Goal: Task Accomplishment & Management: Manage account settings

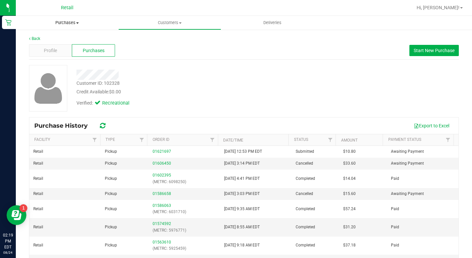
click at [66, 19] on uib-tab-heading "Purchases Summary of purchases Fulfillment All purchases" at bounding box center [67, 23] width 103 height 14
click at [70, 56] on li "All purchases" at bounding box center [67, 56] width 103 height 8
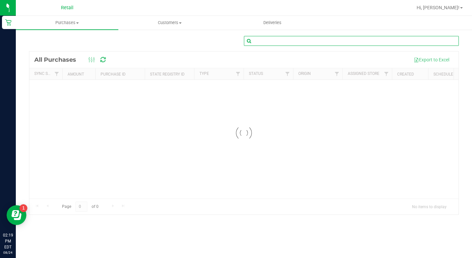
click at [298, 40] on input "text" at bounding box center [351, 41] width 215 height 10
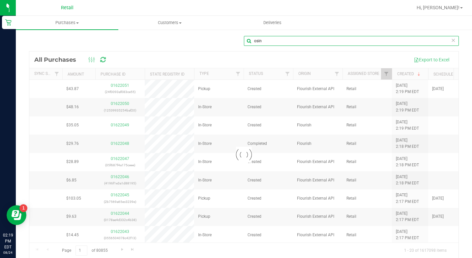
type input "osin"
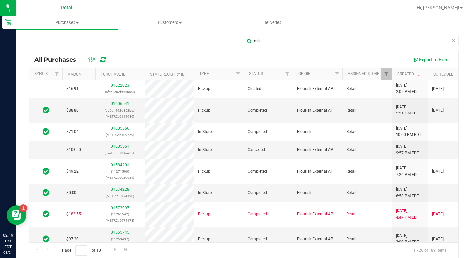
drag, startPoint x: 234, startPoint y: 234, endPoint x: 237, endPoint y: 238, distance: 5.7
click at [236, 236] on td "Pickup" at bounding box center [218, 239] width 49 height 25
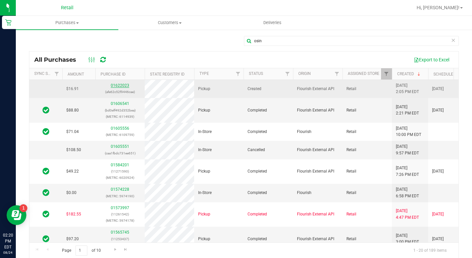
click at [118, 86] on link "01622023" at bounding box center [120, 85] width 18 height 5
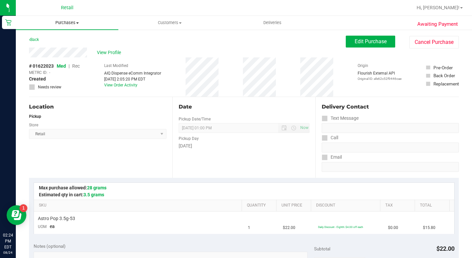
drag, startPoint x: 71, startPoint y: 23, endPoint x: 72, endPoint y: 28, distance: 4.6
click at [71, 23] on span "Purchases" at bounding box center [67, 23] width 103 height 6
click at [60, 55] on span "All purchases" at bounding box center [39, 56] width 47 height 6
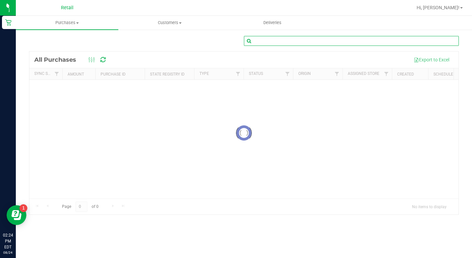
click at [362, 43] on input "text" at bounding box center [351, 41] width 215 height 10
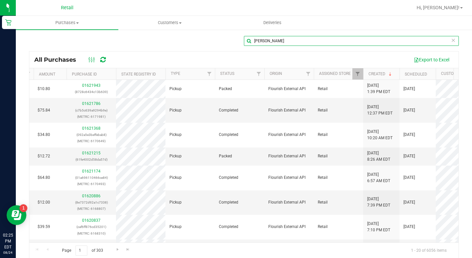
scroll to position [0, 19]
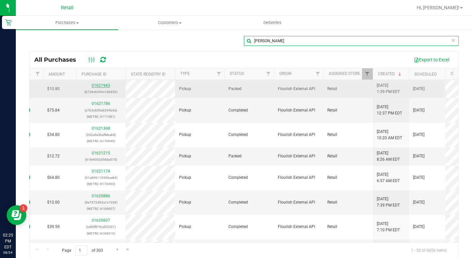
type input "[PERSON_NAME]"
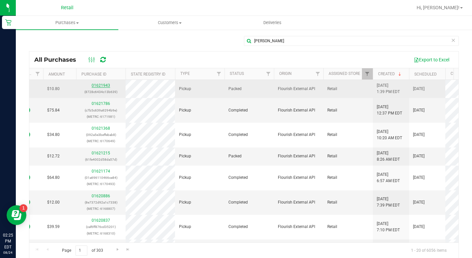
click at [101, 86] on link "01621943" at bounding box center [101, 85] width 18 height 5
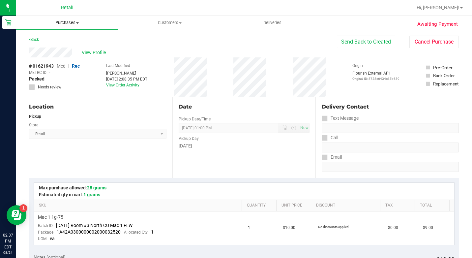
drag, startPoint x: 70, startPoint y: 23, endPoint x: 68, endPoint y: 26, distance: 3.6
click at [69, 23] on span "Purchases" at bounding box center [67, 23] width 103 height 6
click at [61, 55] on span "All purchases" at bounding box center [39, 56] width 47 height 6
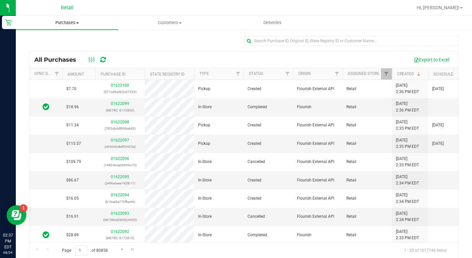
drag, startPoint x: 74, startPoint y: 22, endPoint x: 66, endPoint y: 36, distance: 15.6
click at [73, 22] on span "Purchases" at bounding box center [67, 23] width 103 height 6
click at [62, 54] on span "All purchases" at bounding box center [39, 56] width 47 height 6
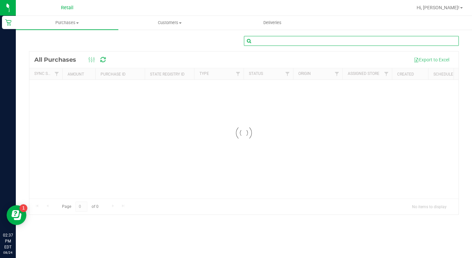
click at [262, 42] on input "text" at bounding box center [351, 41] width 215 height 10
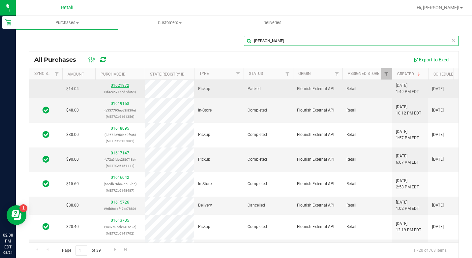
type input "[PERSON_NAME]"
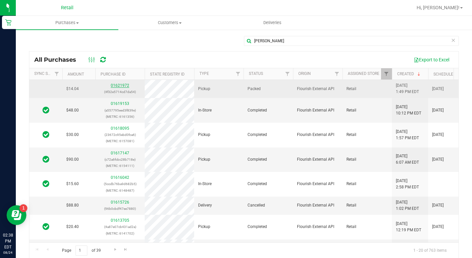
click at [121, 87] on link "01621972" at bounding box center [120, 85] width 18 height 5
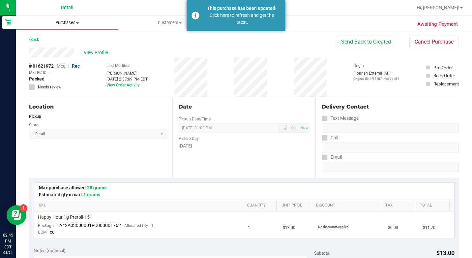
click at [66, 20] on span "Purchases" at bounding box center [67, 23] width 103 height 6
click at [57, 53] on span "All purchases" at bounding box center [39, 56] width 47 height 6
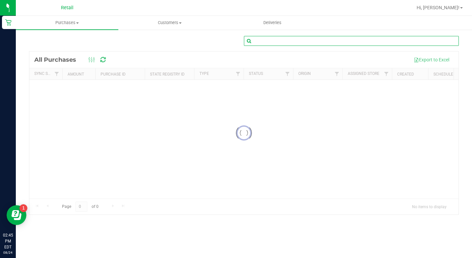
click at [343, 40] on input "text" at bounding box center [351, 41] width 215 height 10
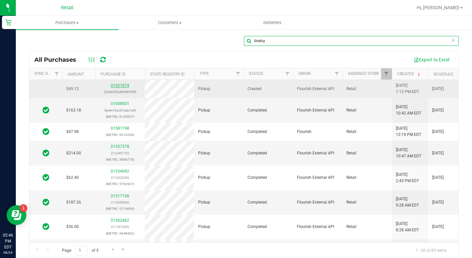
type input "lineha"
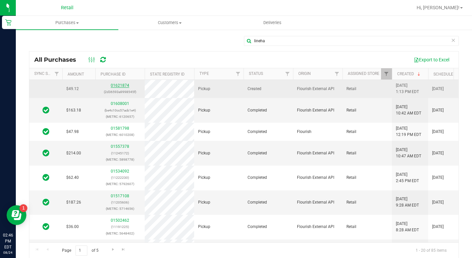
click at [122, 86] on link "01621874" at bounding box center [120, 85] width 18 height 5
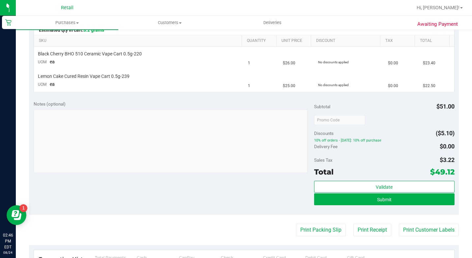
scroll to position [165, 0]
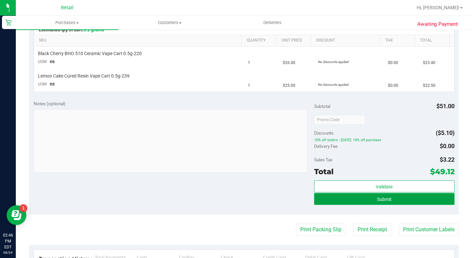
click at [337, 196] on button "Submit" at bounding box center [384, 199] width 141 height 12
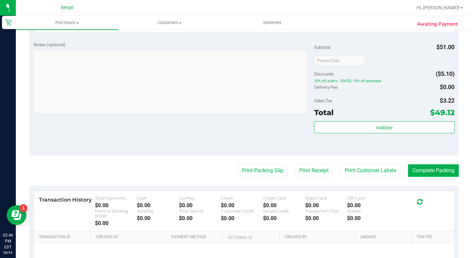
scroll to position [297, 0]
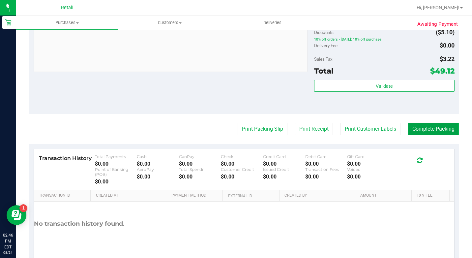
click at [416, 135] on button "Complete Packing" at bounding box center [433, 129] width 51 height 13
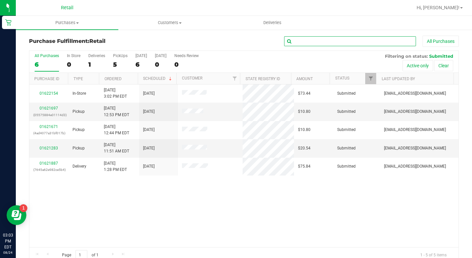
click at [289, 41] on input "text" at bounding box center [350, 41] width 132 height 10
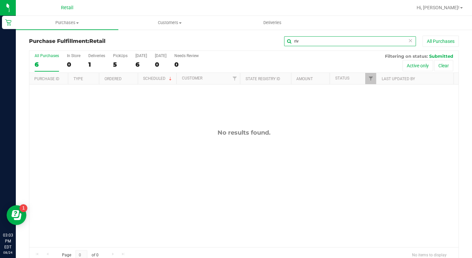
type input "riv"
click at [297, 38] on input "riv" at bounding box center [350, 41] width 132 height 10
click at [301, 38] on input "arm" at bounding box center [350, 41] width 132 height 10
type input "auc"
click at [65, 21] on span "Purchases" at bounding box center [67, 23] width 103 height 6
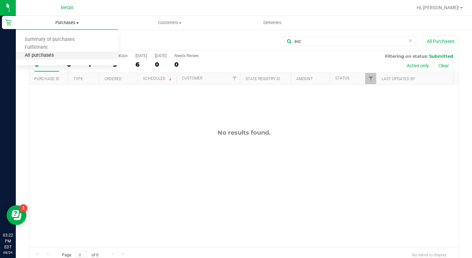
click at [61, 54] on span "All purchases" at bounding box center [39, 56] width 47 height 6
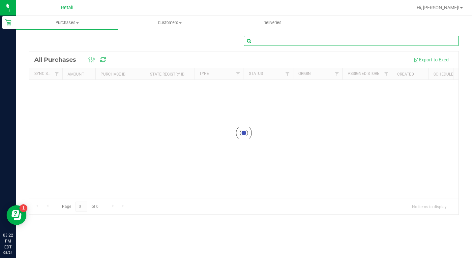
click at [291, 41] on input "text" at bounding box center [351, 41] width 215 height 10
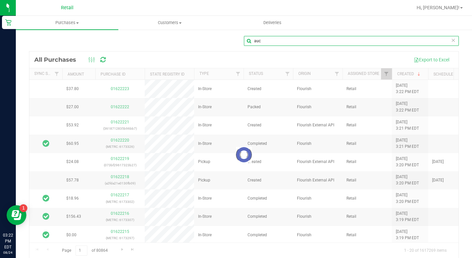
type input "auc"
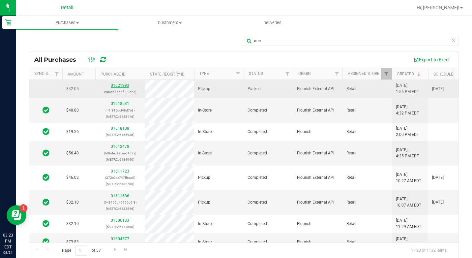
click at [123, 86] on link "01621993" at bounding box center [120, 85] width 18 height 5
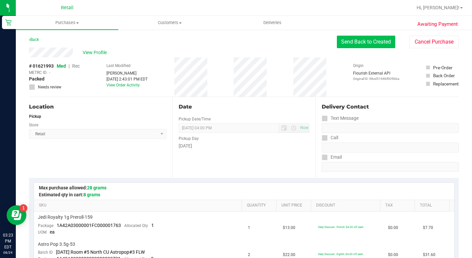
click at [352, 38] on button "Send Back to Created" at bounding box center [366, 42] width 58 height 13
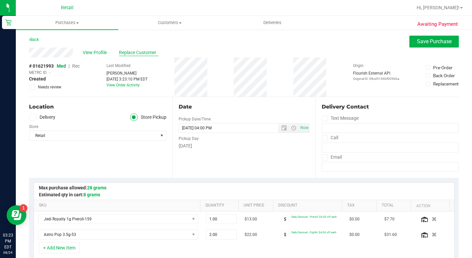
click at [121, 52] on span "Replace Customer" at bounding box center [139, 52] width 40 height 7
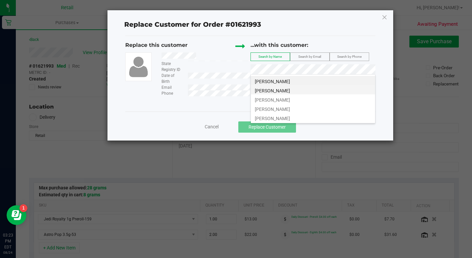
click at [274, 89] on span "[PERSON_NAME]" at bounding box center [272, 90] width 35 height 5
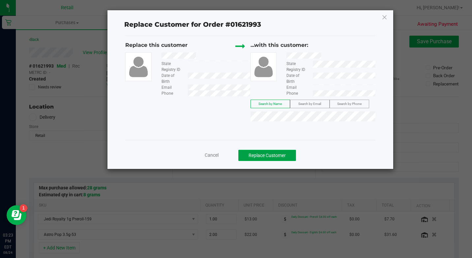
click at [260, 152] on button "Replace Customer" at bounding box center [267, 155] width 58 height 11
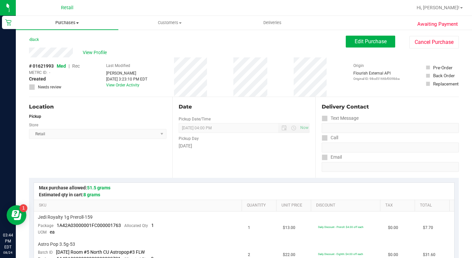
click at [79, 24] on span "Purchases" at bounding box center [67, 23] width 103 height 6
click at [65, 53] on li "All purchases" at bounding box center [67, 56] width 103 height 8
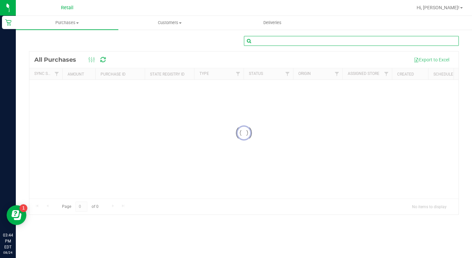
click at [290, 41] on input "text" at bounding box center [351, 41] width 215 height 10
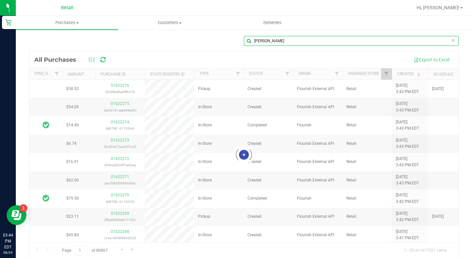
type input "[PERSON_NAME]"
